Goal: Task Accomplishment & Management: Use online tool/utility

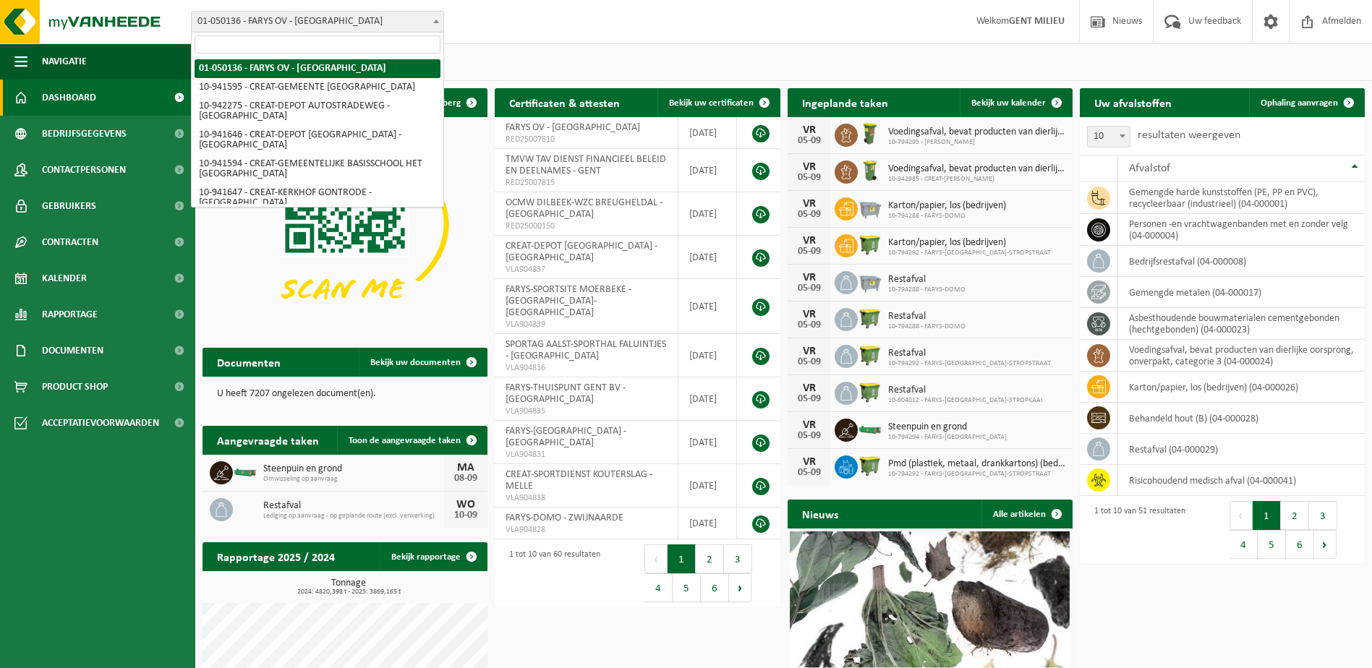
click at [266, 20] on span "01-050136 - FARYS OV - [GEOGRAPHIC_DATA]" at bounding box center [318, 22] width 252 height 20
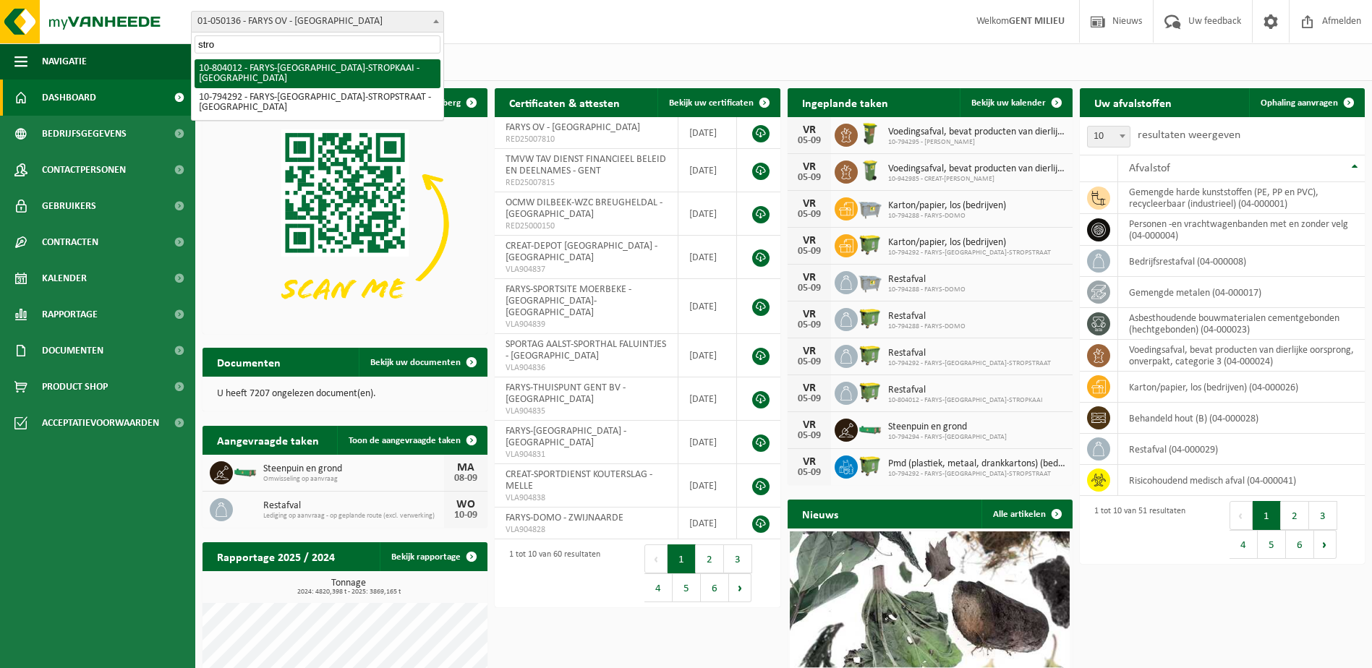
type input "stro"
select select "34324"
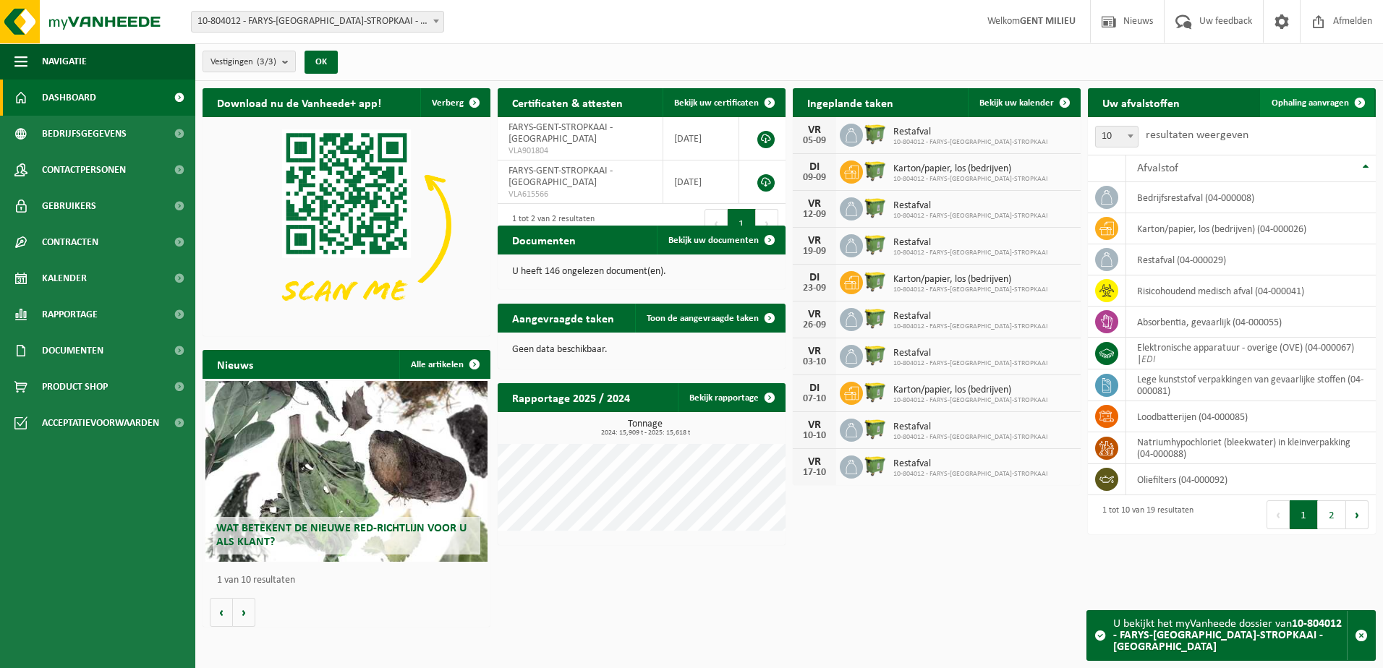
click at [1311, 96] on link "Ophaling aanvragen" at bounding box center [1317, 102] width 114 height 29
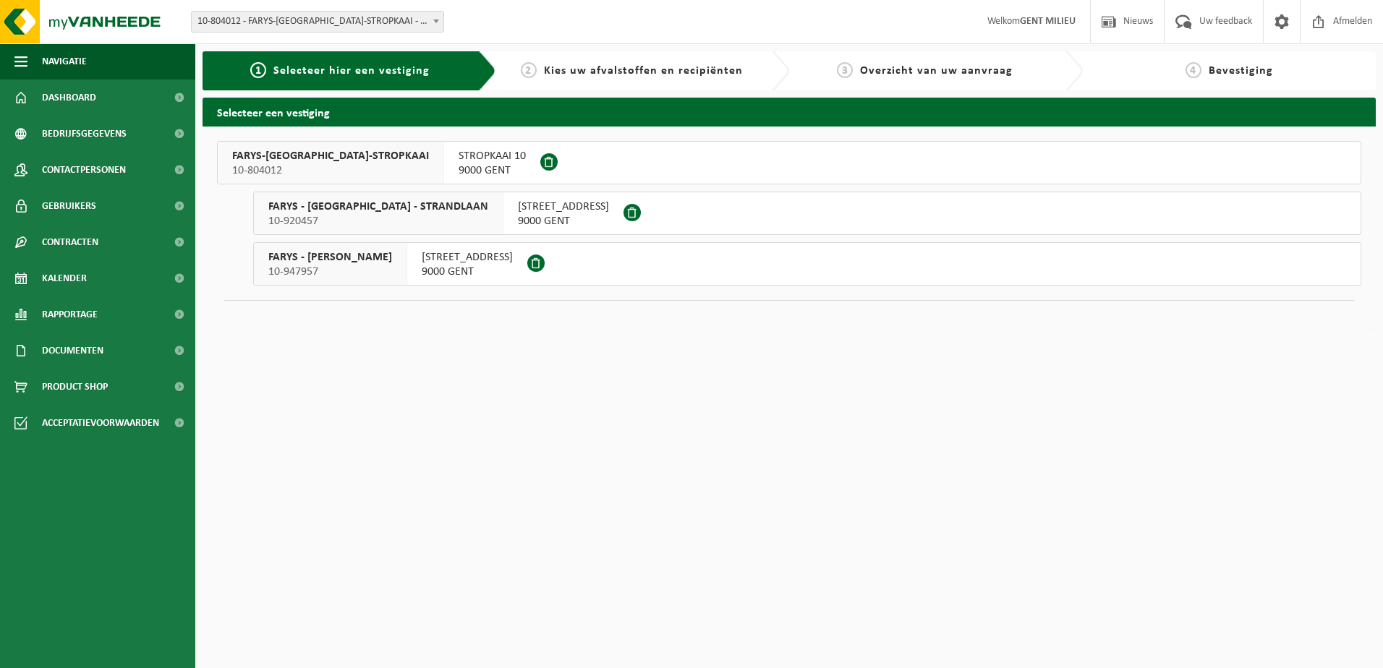
click at [281, 157] on span "FARYS-GENT-STROPKAAI" at bounding box center [330, 156] width 197 height 14
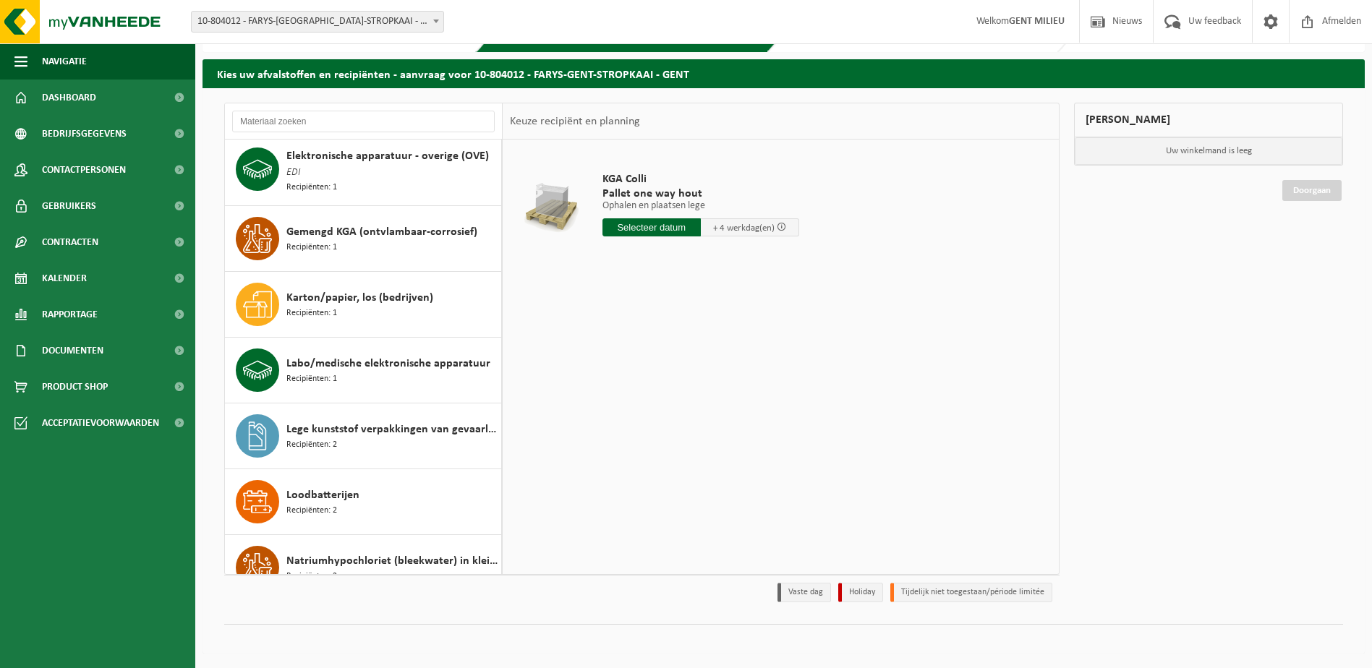
scroll to position [244, 0]
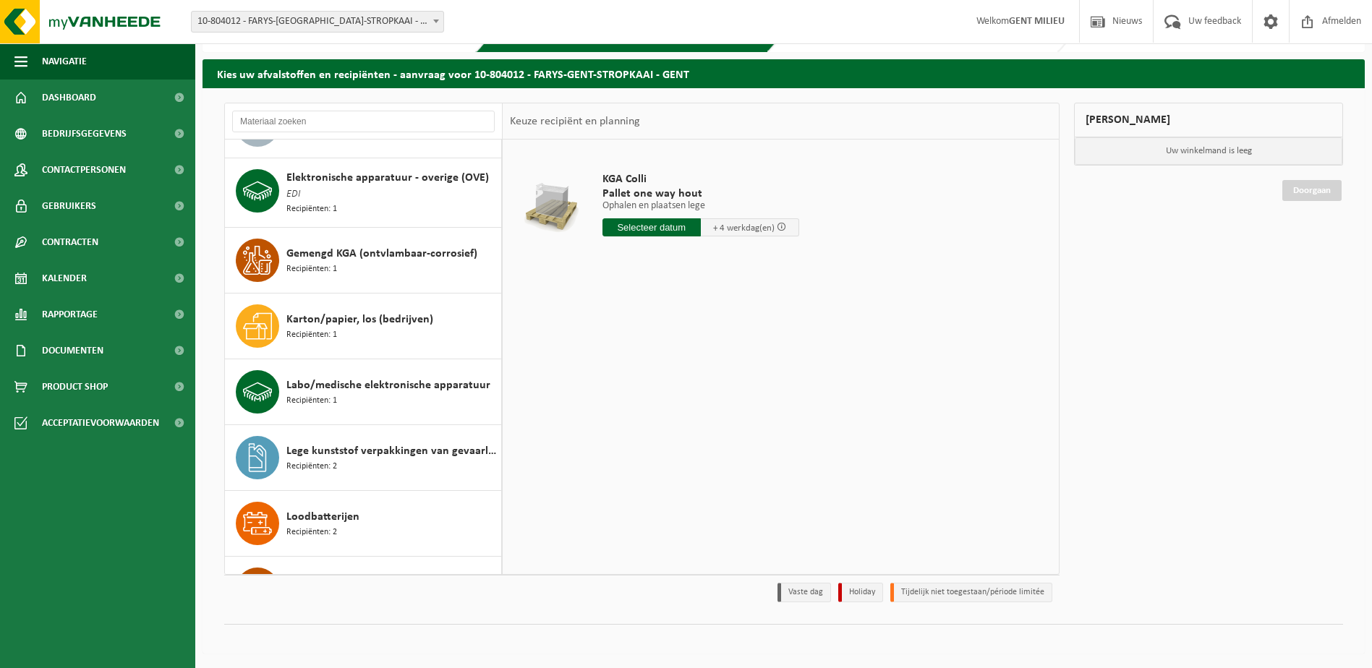
click at [349, 27] on span "10-804012 - FARYS-[GEOGRAPHIC_DATA]-STROPKAAI - [GEOGRAPHIC_DATA]" at bounding box center [318, 22] width 252 height 20
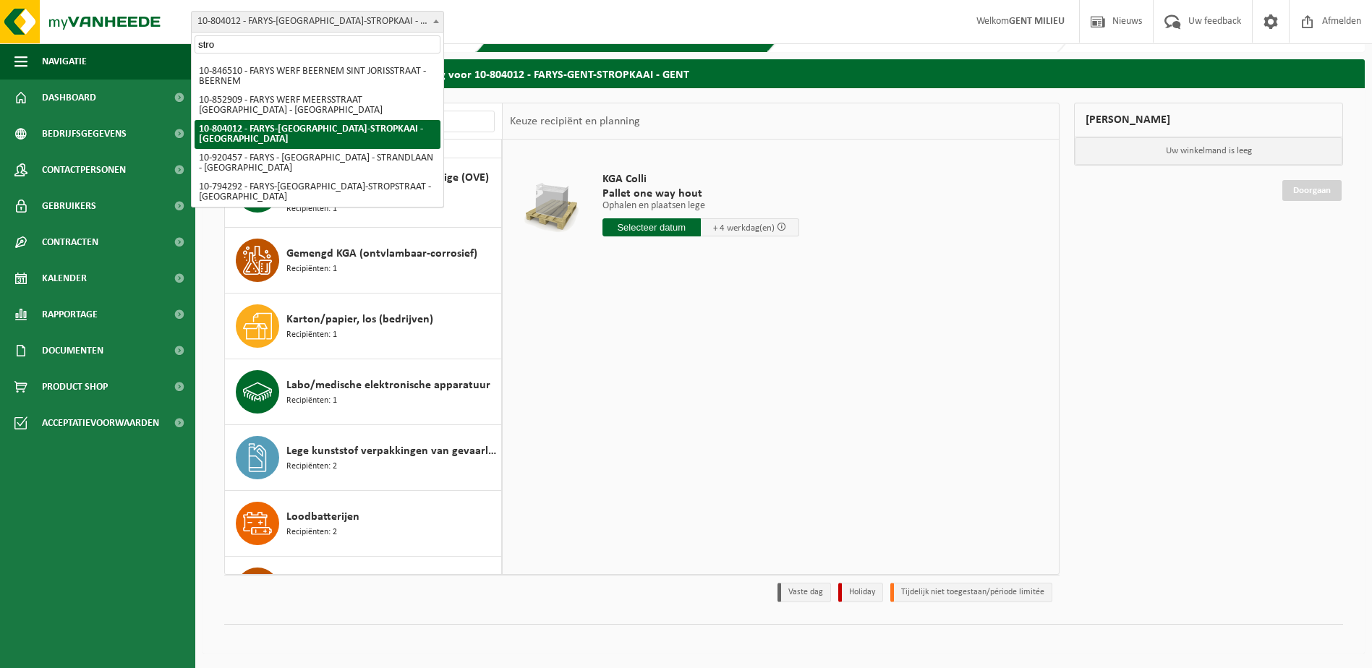
scroll to position [0, 0]
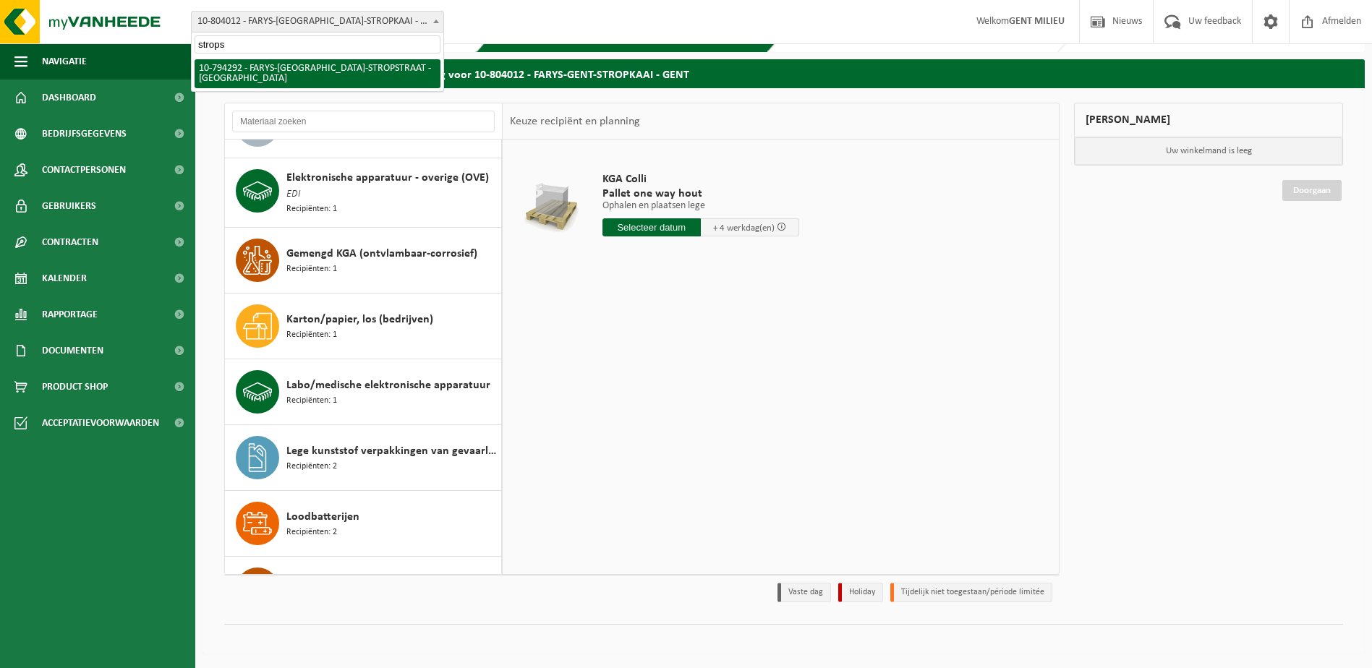
type input "strops"
select select "31011"
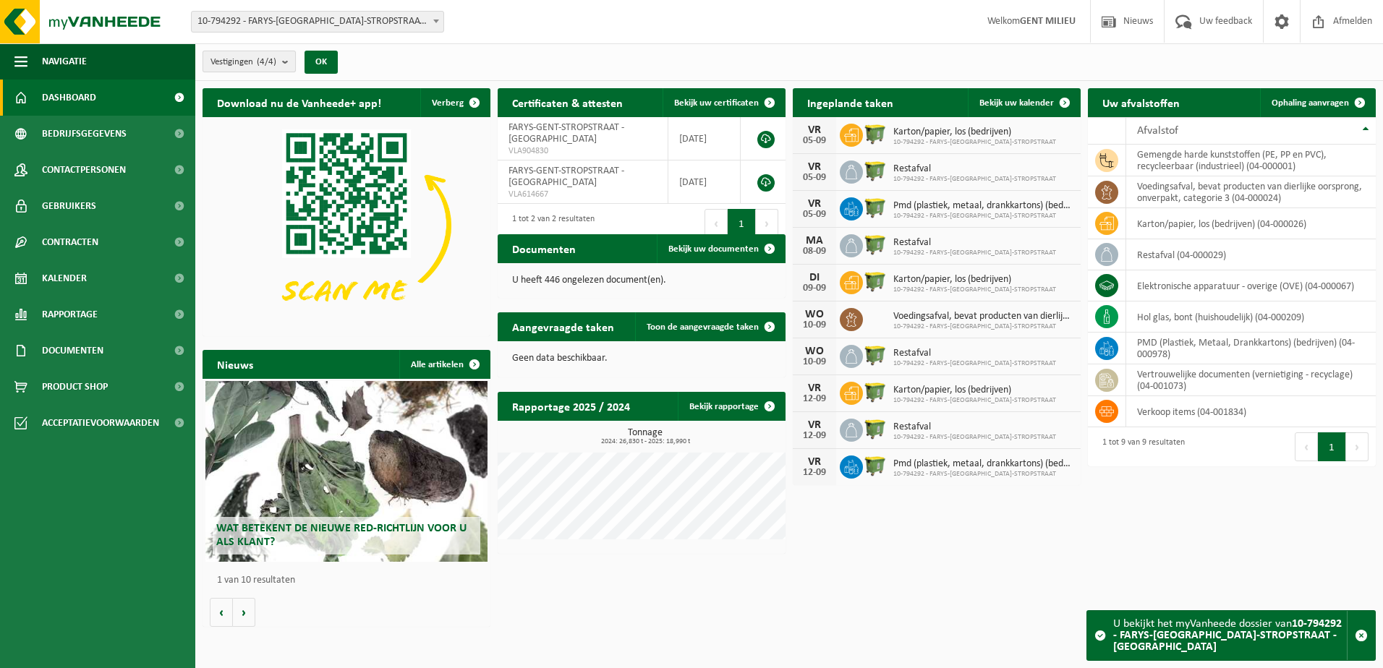
click at [276, 56] on span "Vestigingen (4/4)" at bounding box center [243, 62] width 66 height 22
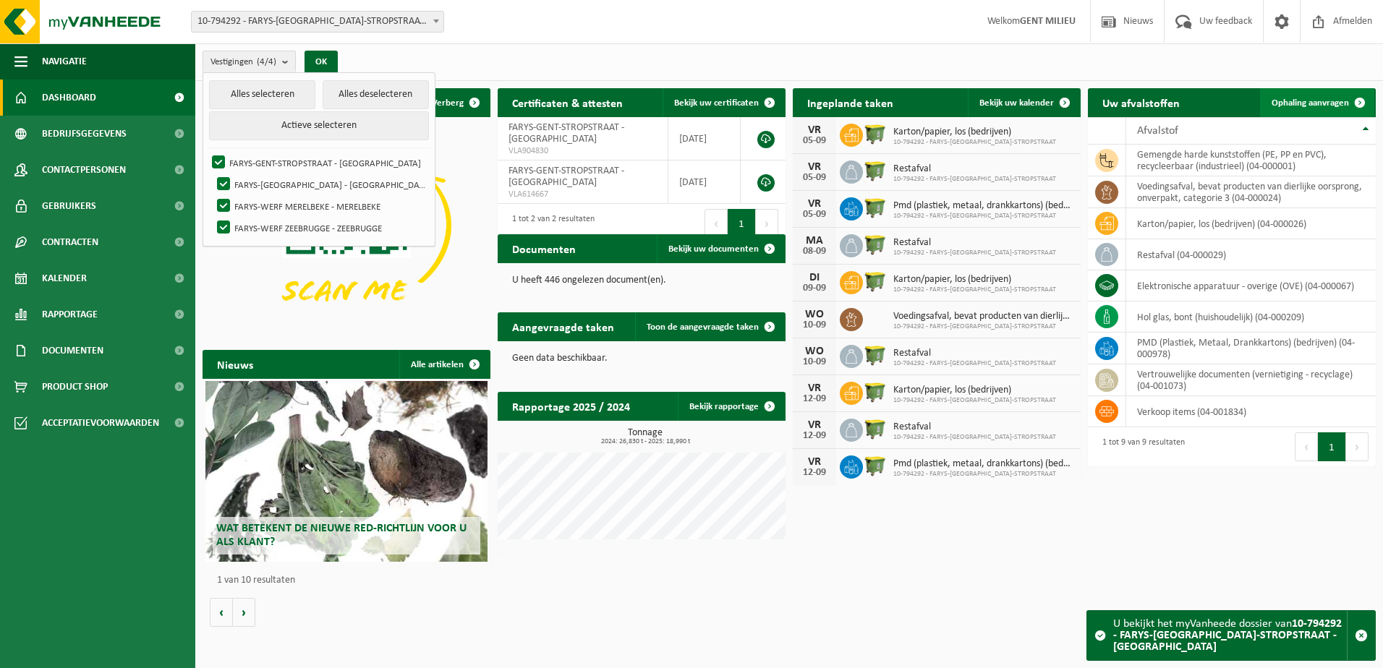
click at [1285, 99] on span "Ophaling aanvragen" at bounding box center [1309, 102] width 77 height 9
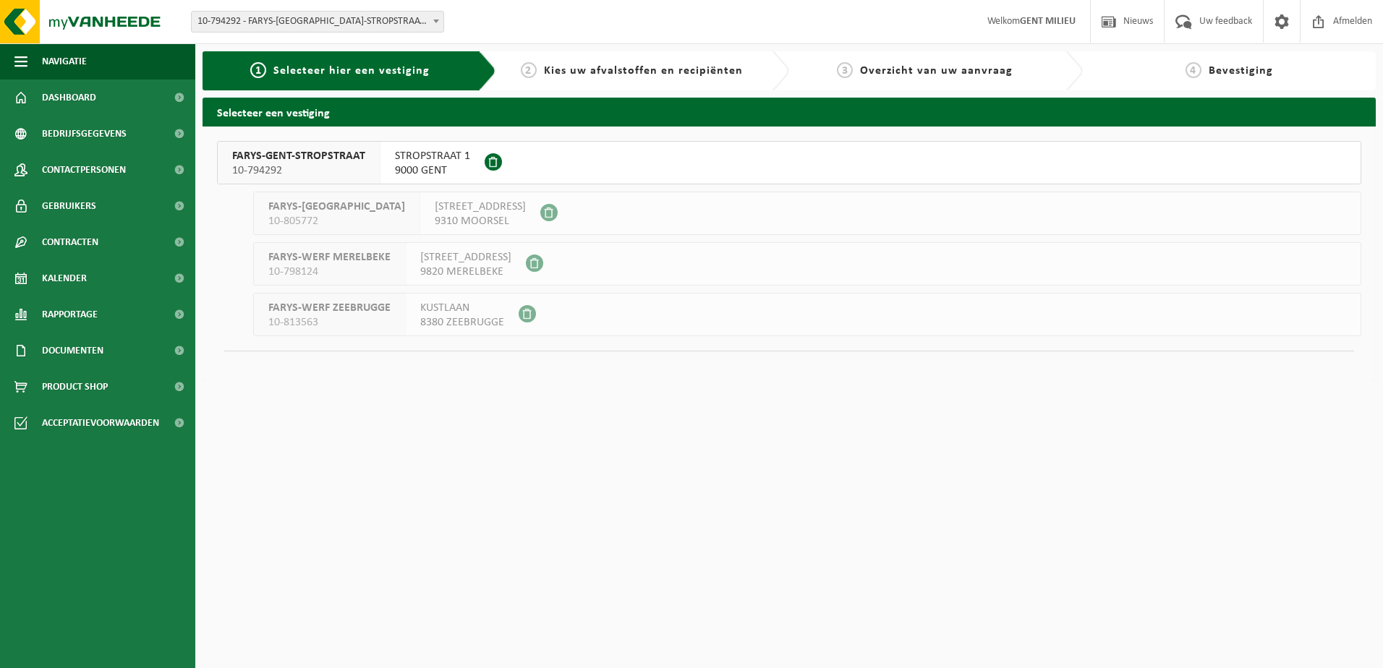
click at [309, 152] on span "FARYS-GENT-STROPSTRAAT" at bounding box center [298, 156] width 133 height 14
